Goal: Go to known website: Access a specific website the user already knows

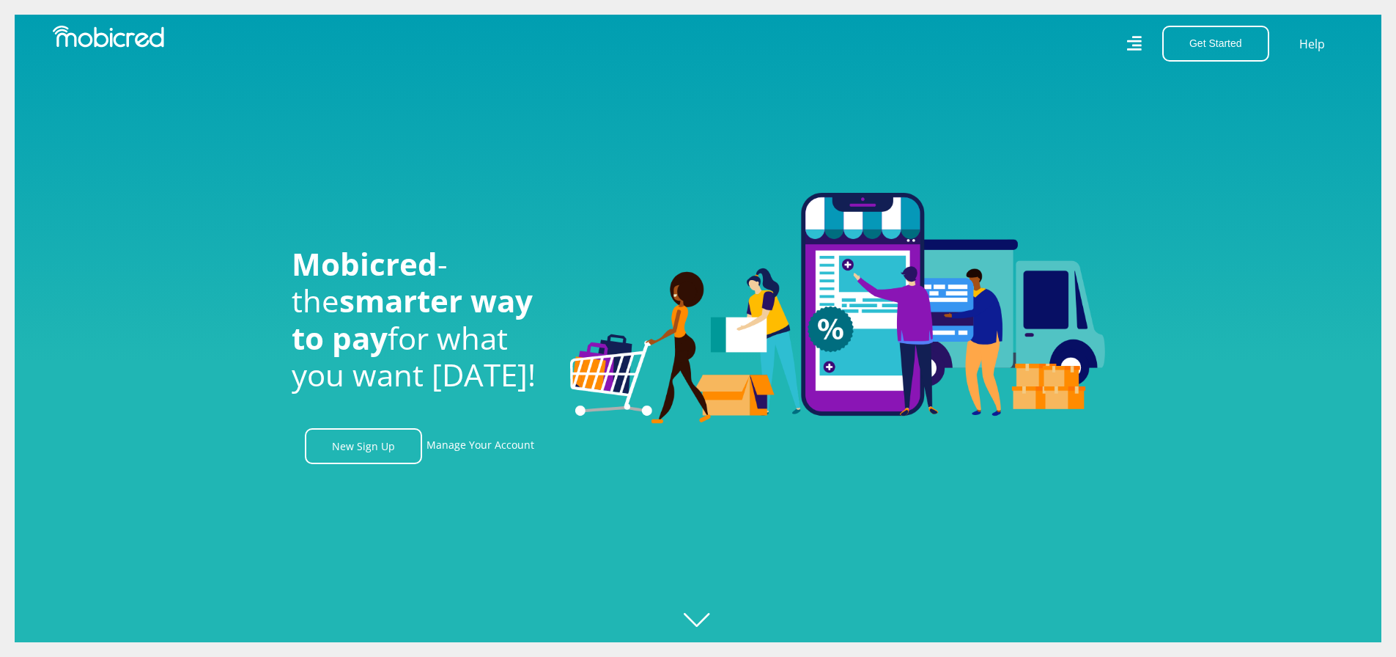
click at [1131, 46] on icon at bounding box center [1134, 44] width 15 height 22
click at [1134, 45] on icon at bounding box center [1134, 43] width 15 height 21
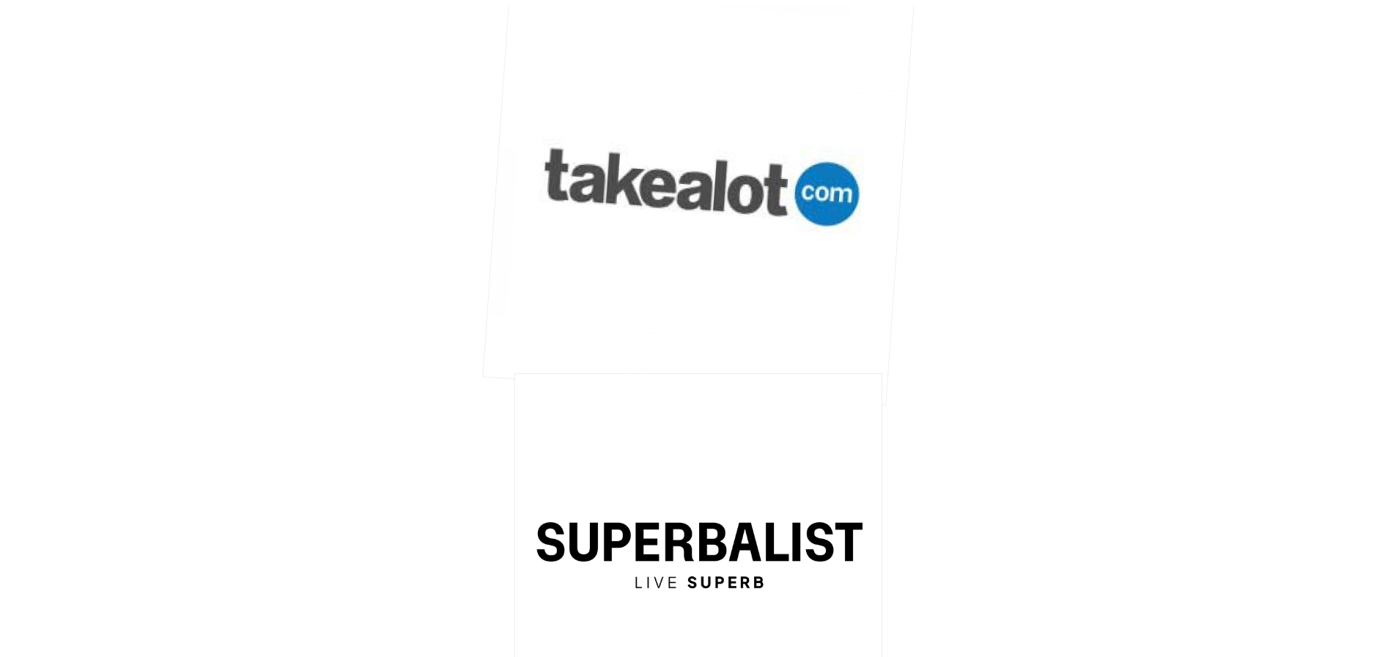
scroll to position [880, 0]
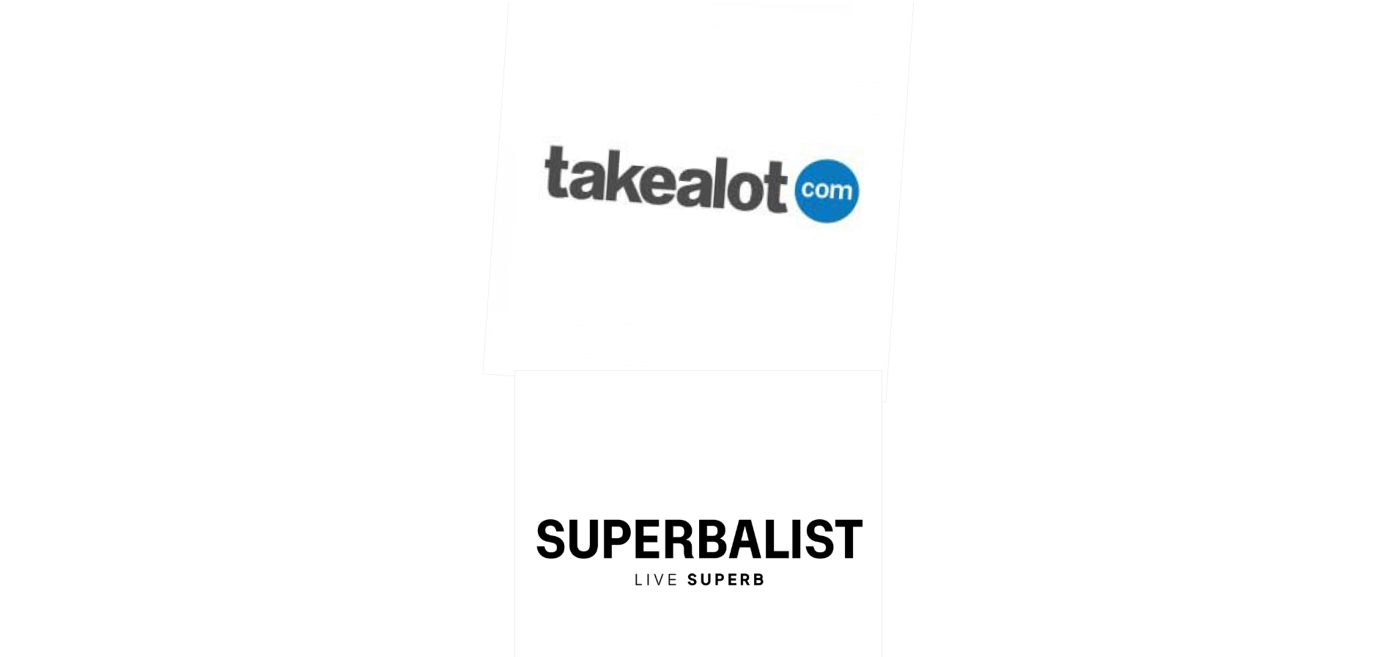
click at [677, 213] on img at bounding box center [698, 186] width 432 height 432
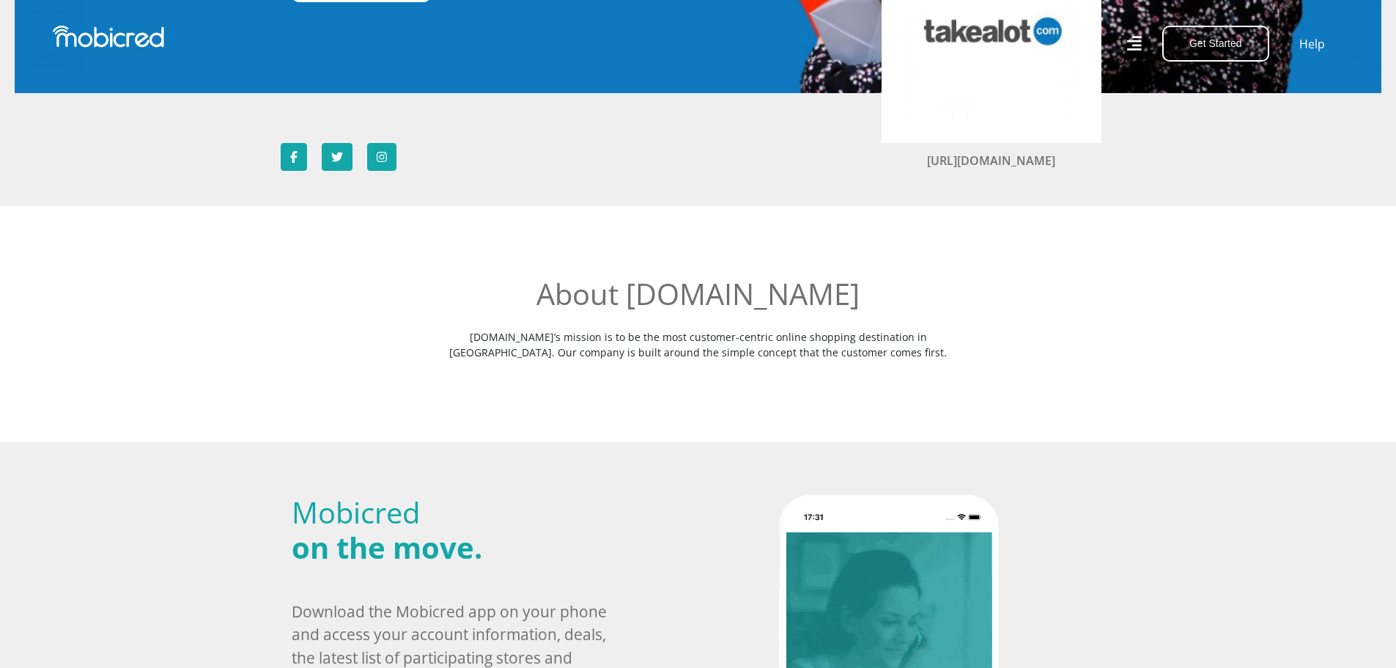
scroll to position [147, 0]
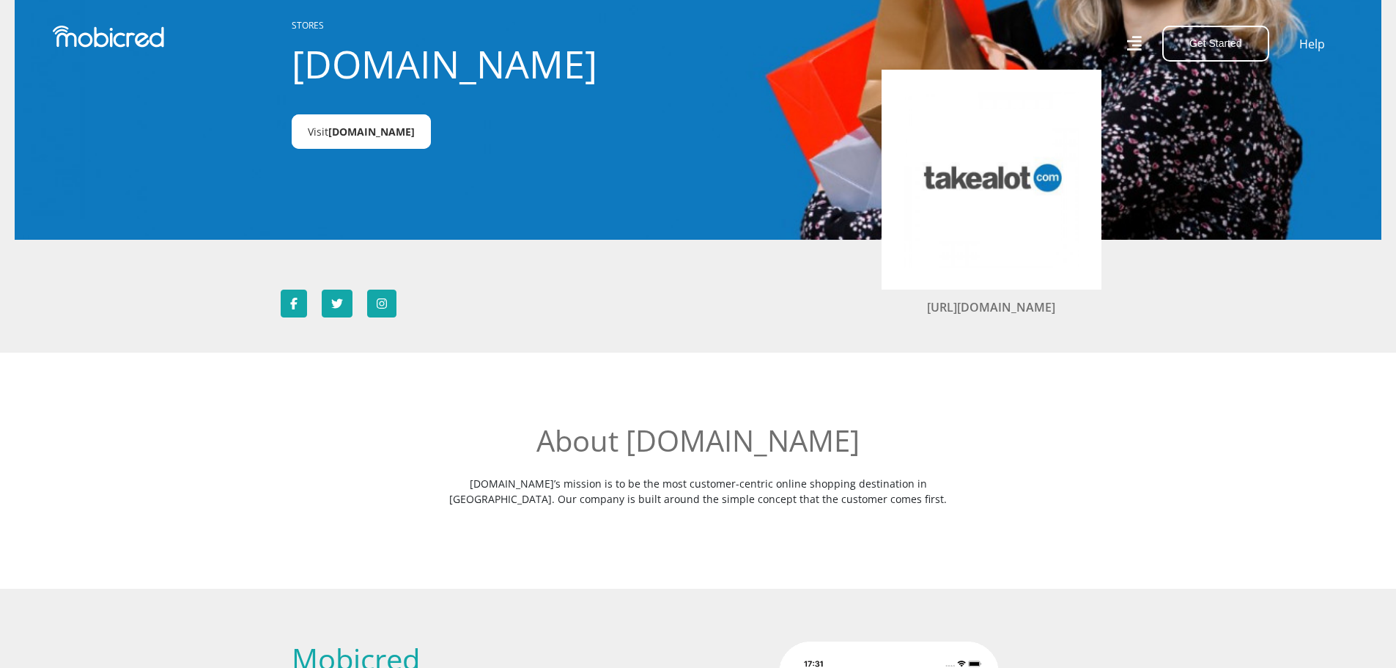
click at [361, 130] on span "Takealot.com" at bounding box center [371, 132] width 86 height 14
